Goal: Information Seeking & Learning: Learn about a topic

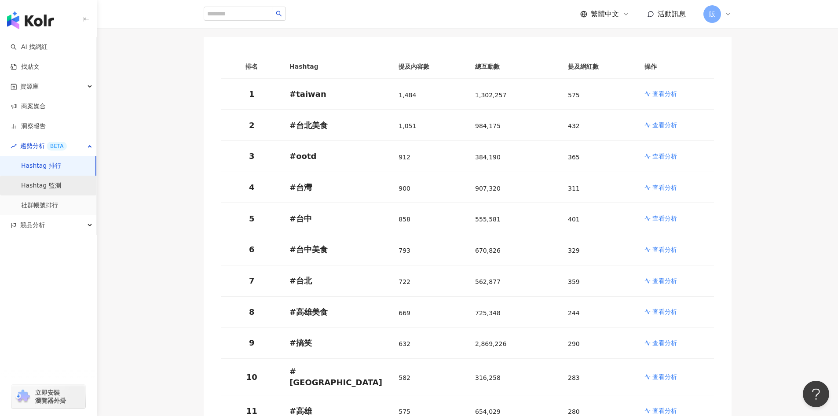
scroll to position [106, 0]
click at [44, 189] on link "Hashtag 監測" at bounding box center [41, 185] width 40 height 9
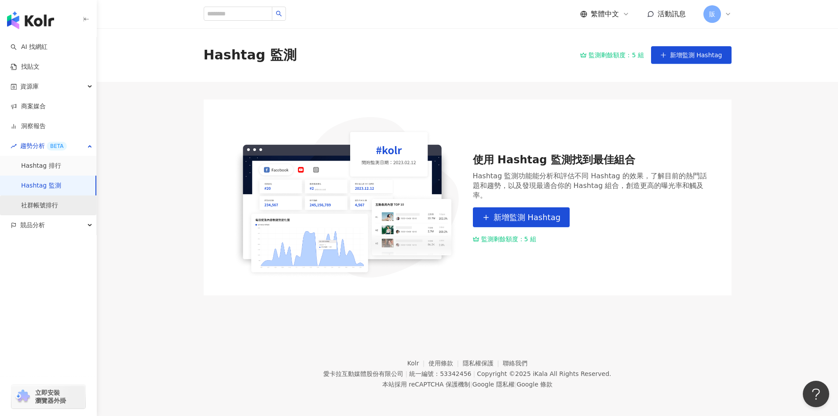
click at [55, 204] on link "社群帳號排行" at bounding box center [39, 205] width 37 height 9
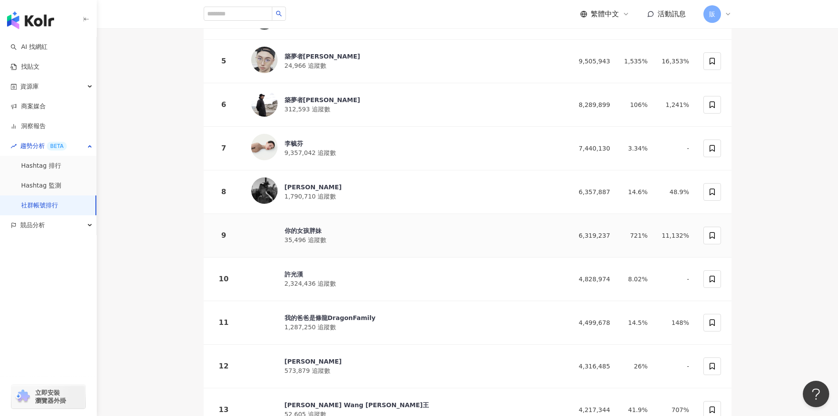
scroll to position [307, 0]
click at [304, 139] on div "李毓芬" at bounding box center [311, 143] width 52 height 9
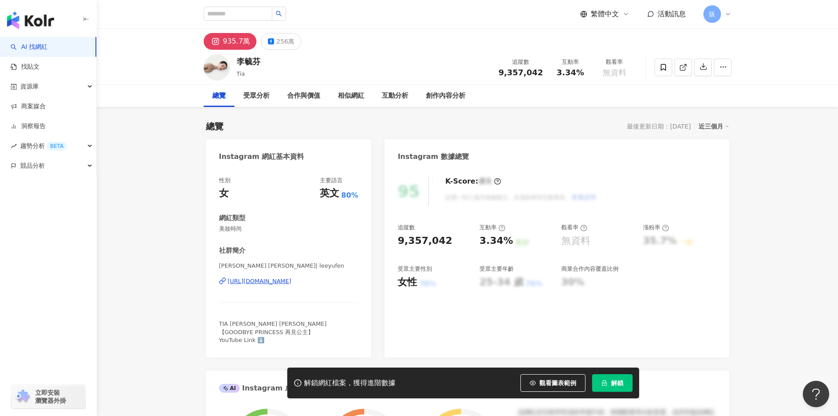
click at [265, 282] on div "[URL][DOMAIN_NAME]" at bounding box center [260, 281] width 64 height 8
